Goal: Task Accomplishment & Management: Use online tool/utility

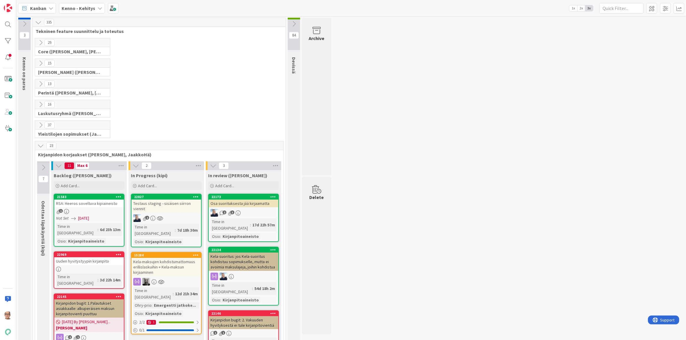
click at [98, 6] on icon at bounding box center [100, 8] width 5 height 5
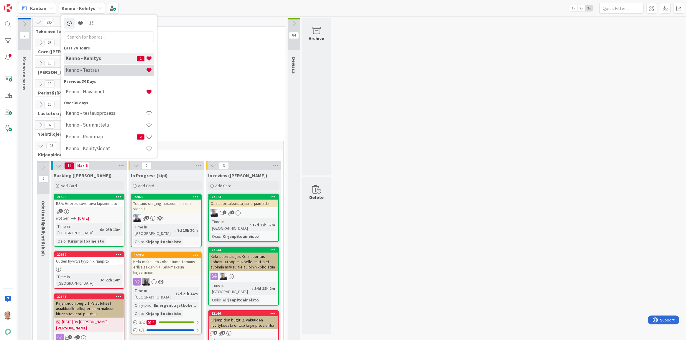
click at [112, 68] on h4 "Kenno - Testaus" at bounding box center [106, 70] width 80 height 6
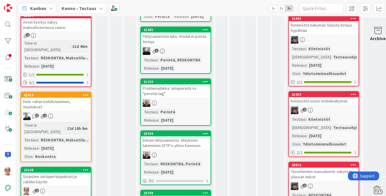
scroll to position [241, 0]
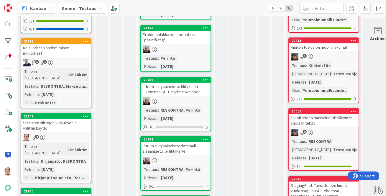
click at [59, 133] on div "2" at bounding box center [56, 137] width 70 height 8
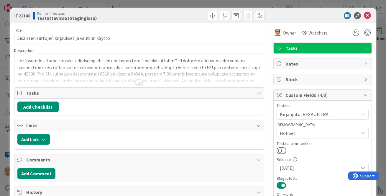
click at [137, 81] on div at bounding box center [139, 82] width 6 height 5
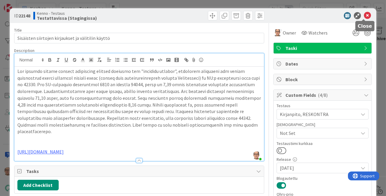
click at [364, 14] on icon at bounding box center [367, 15] width 7 height 7
